Goal: Information Seeking & Learning: Understand process/instructions

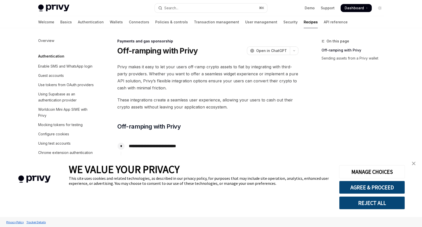
scroll to position [374, 0]
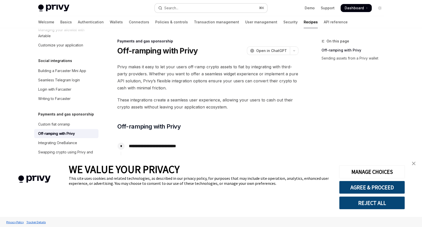
click at [198, 4] on button "Search... ⌘ K" at bounding box center [211, 8] width 112 height 9
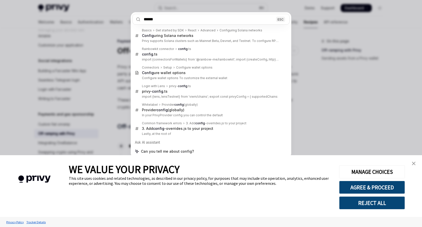
type input "******"
click at [414, 168] on link "close banner" at bounding box center [413, 163] width 10 height 10
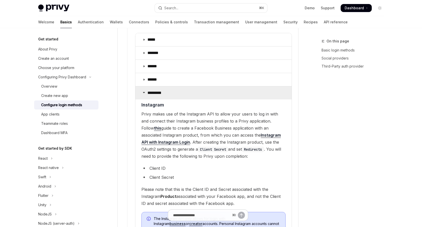
scroll to position [607, 0]
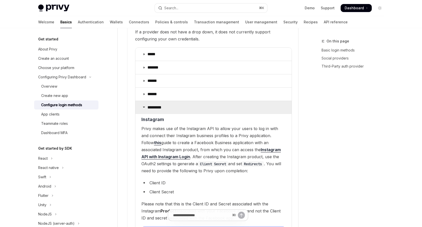
click at [188, 103] on summary "*********" at bounding box center [213, 107] width 156 height 13
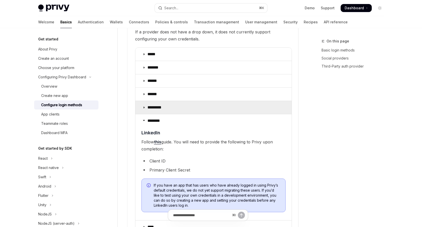
click at [188, 103] on summary "*********" at bounding box center [213, 107] width 156 height 13
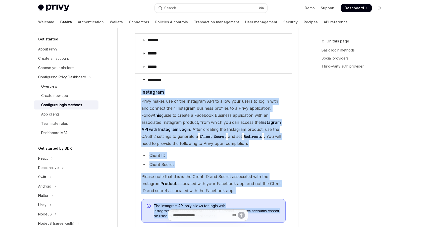
scroll to position [670, 0]
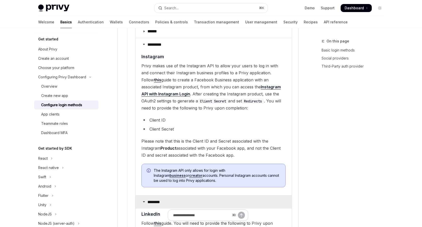
click at [152, 199] on p "********" at bounding box center [155, 201] width 16 height 5
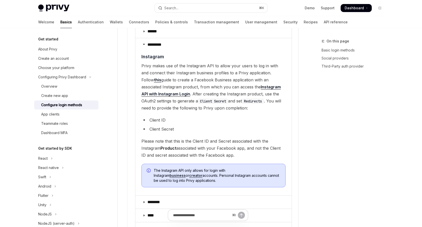
click at [325, 163] on div "On this page Basic login methods Social providers Third-Party auth provider" at bounding box center [349, 132] width 76 height 189
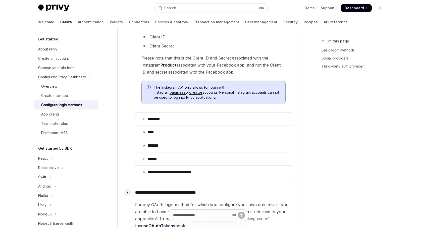
scroll to position [757, 0]
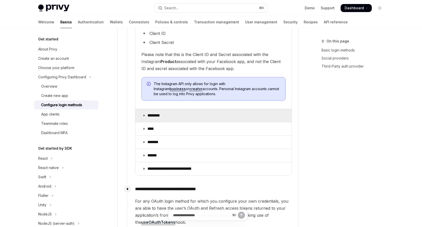
click at [165, 109] on summary "********" at bounding box center [213, 115] width 156 height 13
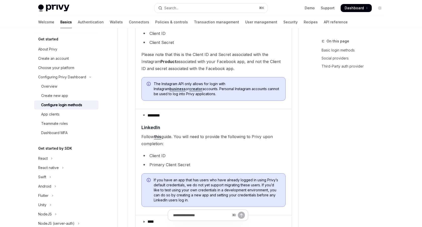
click at [158, 134] on link "this" at bounding box center [157, 136] width 7 height 5
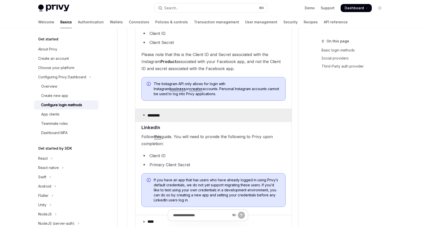
click at [191, 109] on summary "********" at bounding box center [213, 115] width 156 height 13
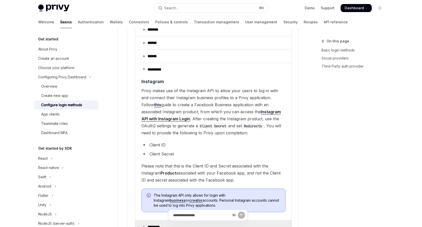
scroll to position [646, 0]
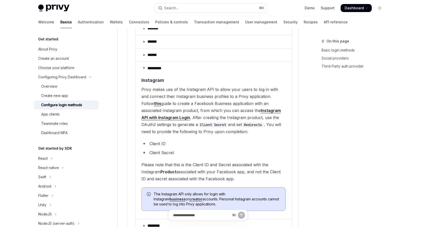
click at [207, 110] on span "Privy makes use of the Instagram API to allow your users to log in with and con…" at bounding box center [213, 110] width 144 height 49
click at [242, 122] on code "Redirects" at bounding box center [253, 125] width 22 height 6
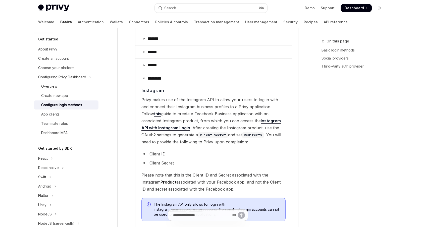
scroll to position [618, 0]
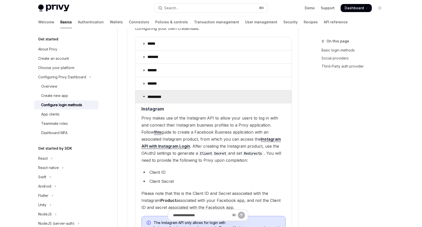
click at [245, 91] on summary "*********" at bounding box center [213, 96] width 156 height 13
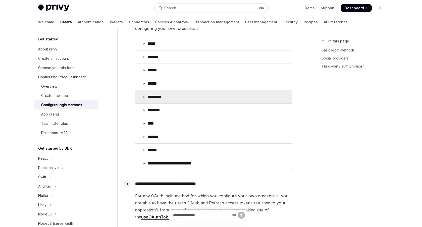
click at [245, 91] on summary "*********" at bounding box center [213, 96] width 156 height 13
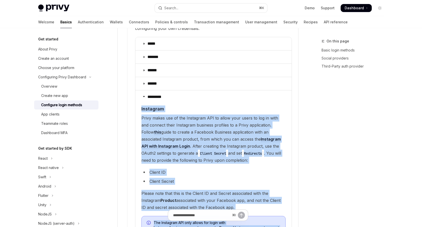
click at [242, 121] on span "Privy makes use of the Instagram API to allow your users to log in with and con…" at bounding box center [213, 138] width 144 height 49
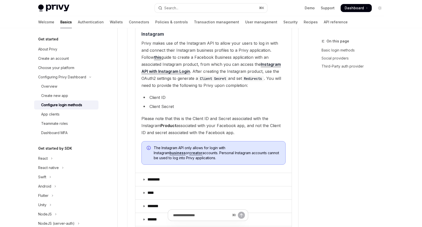
scroll to position [702, 0]
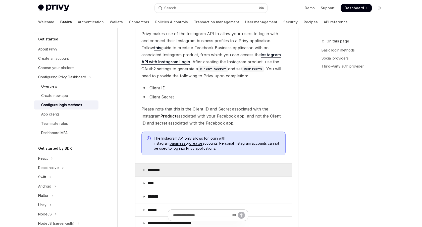
click at [224, 163] on summary "********" at bounding box center [213, 169] width 156 height 13
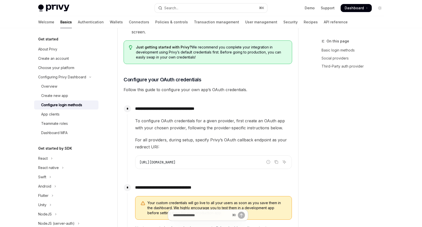
scroll to position [387, 0]
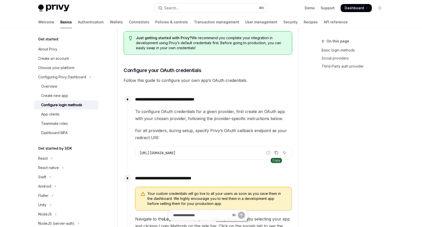
click at [275, 152] on icon "Copy the contents from the code block" at bounding box center [276, 152] width 3 height 2
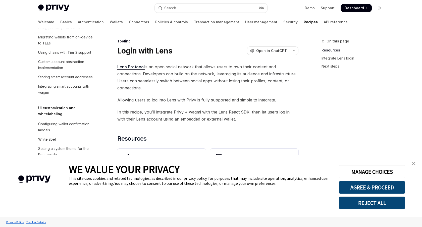
scroll to position [81, 0]
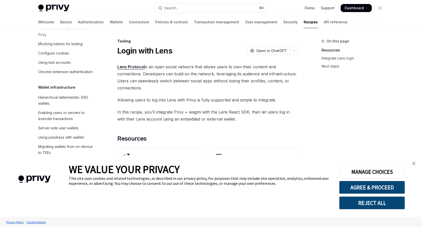
type textarea "*"
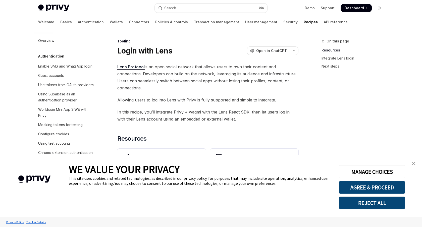
click at [414, 163] on img "close banner" at bounding box center [414, 164] width 4 height 4
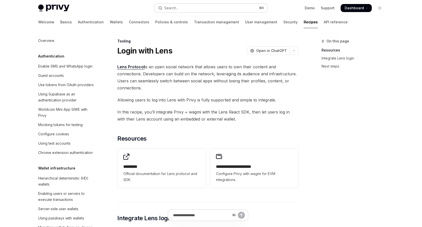
click at [172, 5] on button "Search... ⌘ K" at bounding box center [211, 8] width 112 height 9
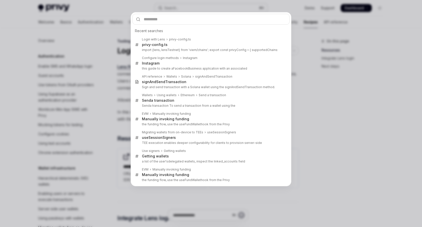
type input "*"
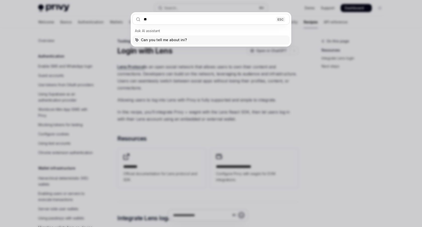
type input "*"
type input "******"
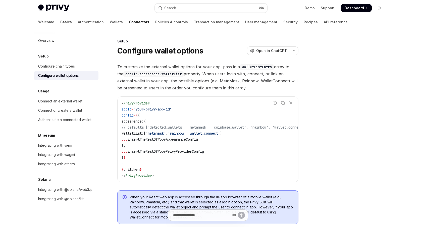
click at [60, 22] on link "Basics" at bounding box center [66, 22] width 12 height 12
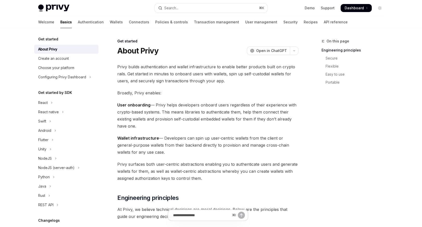
click at [76, 13] on div "Privy Docs home page Search... ⌘ K Demo Support Dashboard Dashboard Search..." at bounding box center [210, 8] width 345 height 16
click at [78, 23] on link "Authentication" at bounding box center [91, 22] width 26 height 12
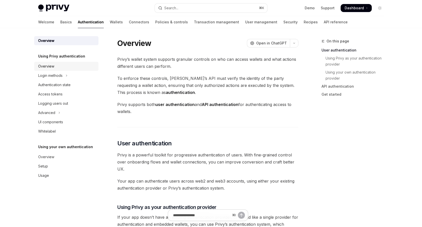
click at [77, 67] on div "Overview" at bounding box center [66, 66] width 57 height 6
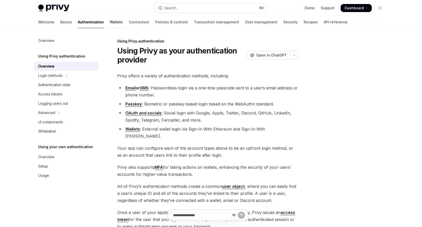
click at [110, 22] on link "Wallets" at bounding box center [116, 22] width 13 height 12
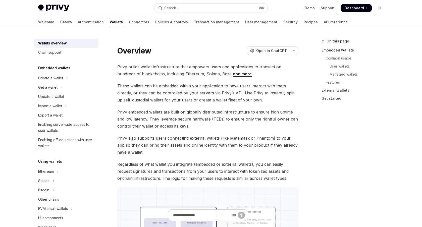
click at [60, 20] on link "Basics" at bounding box center [66, 22] width 12 height 12
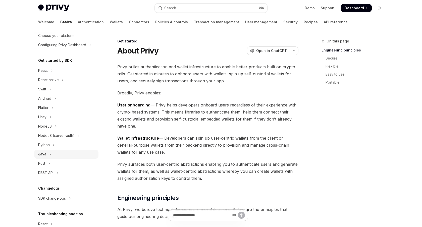
scroll to position [16, 0]
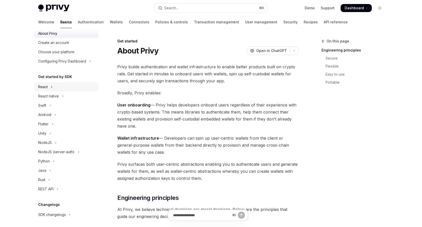
click at [70, 88] on button "React" at bounding box center [66, 86] width 64 height 9
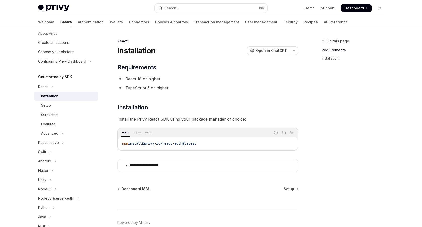
click at [61, 99] on div "Installation" at bounding box center [68, 96] width 54 height 6
click at [54, 104] on div "Setup" at bounding box center [68, 105] width 54 height 6
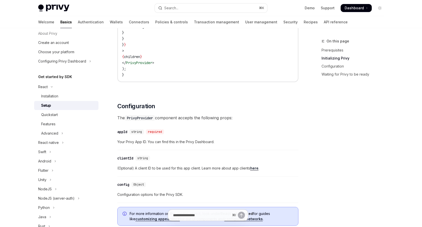
scroll to position [278, 0]
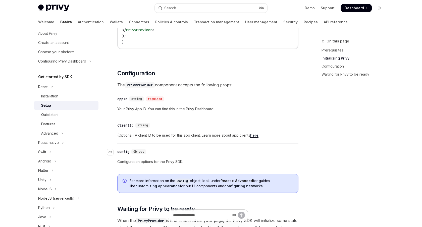
click at [121, 151] on div "config" at bounding box center [123, 151] width 12 height 5
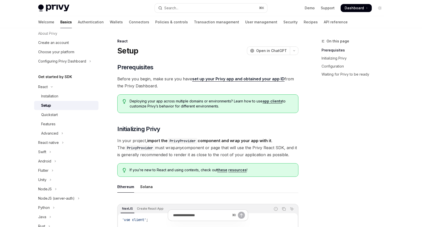
click at [229, 79] on link "set up your Privy app and obtained your app ID" at bounding box center [238, 78] width 92 height 5
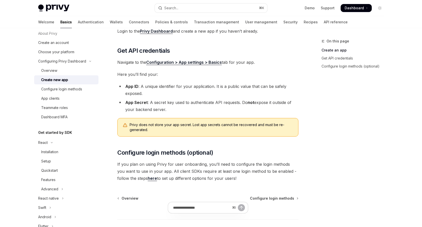
scroll to position [124, 0]
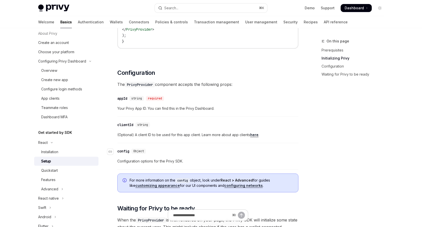
click at [129, 151] on div "config" at bounding box center [123, 151] width 12 height 5
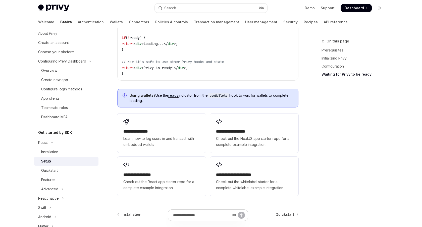
scroll to position [637, 0]
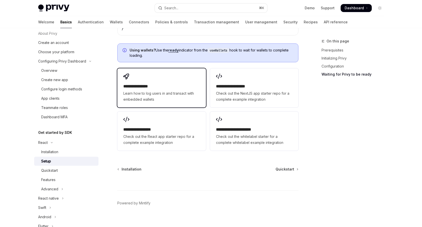
click at [172, 91] on span "Learn how to log users in and transact with embedded wallets" at bounding box center [161, 96] width 76 height 12
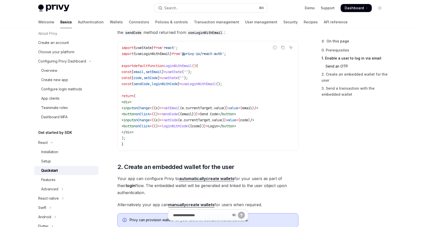
scroll to position [509, 0]
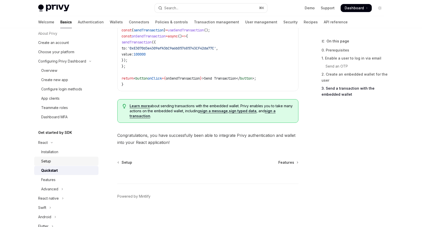
click at [61, 158] on div "Setup" at bounding box center [68, 161] width 54 height 6
type textarea "*"
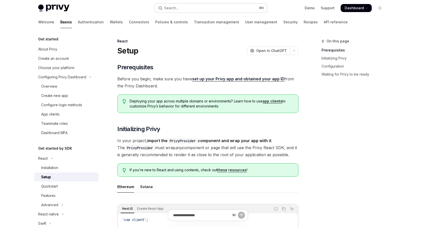
scroll to position [26, 0]
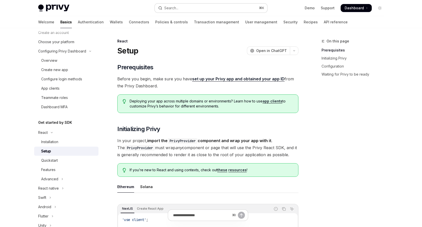
click at [183, 7] on button "Search... ⌘ K" at bounding box center [211, 8] width 112 height 9
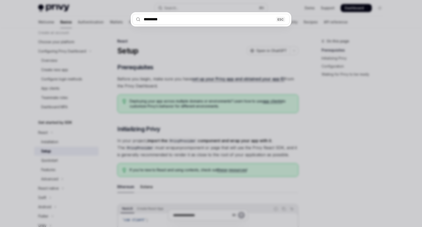
type input "*********"
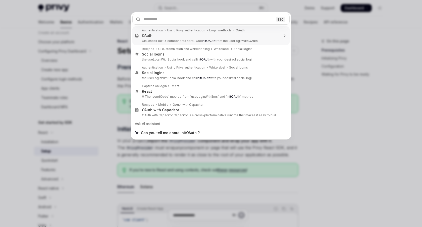
type textarea "*"
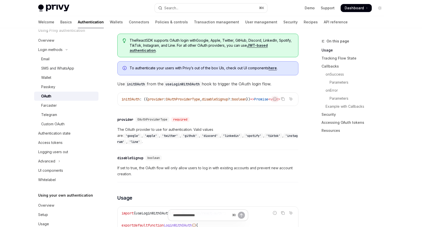
scroll to position [145, 0]
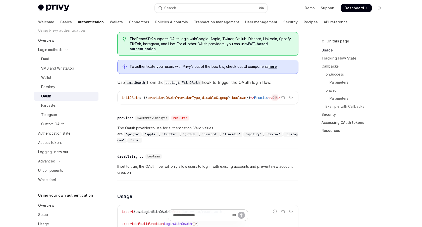
click at [162, 99] on span "provider" at bounding box center [156, 97] width 16 height 5
drag, startPoint x: 162, startPoint y: 104, endPoint x: 162, endPoint y: 107, distance: 3.3
click at [162, 104] on div "initOAuth : ({ provider : OAuthProviderType , disableSignup ?: boolean }) => Pr…" at bounding box center [207, 97] width 180 height 13
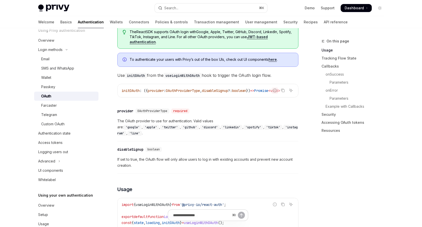
scroll to position [153, 0]
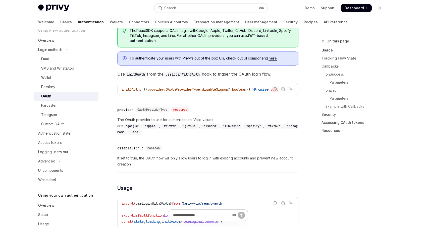
click at [159, 112] on span "OAuthProviderType" at bounding box center [152, 110] width 30 height 4
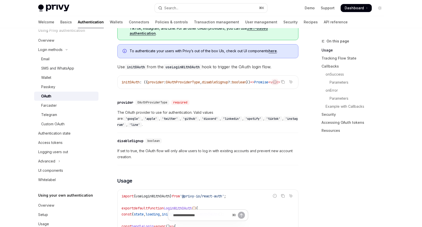
scroll to position [161, 0]
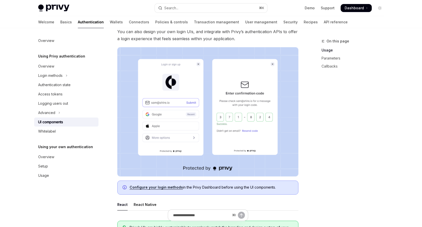
scroll to position [0, 29]
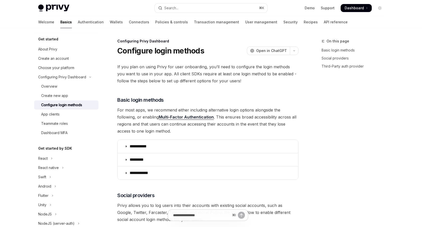
scroll to position [387, 0]
